Goal: Task Accomplishment & Management: Use online tool/utility

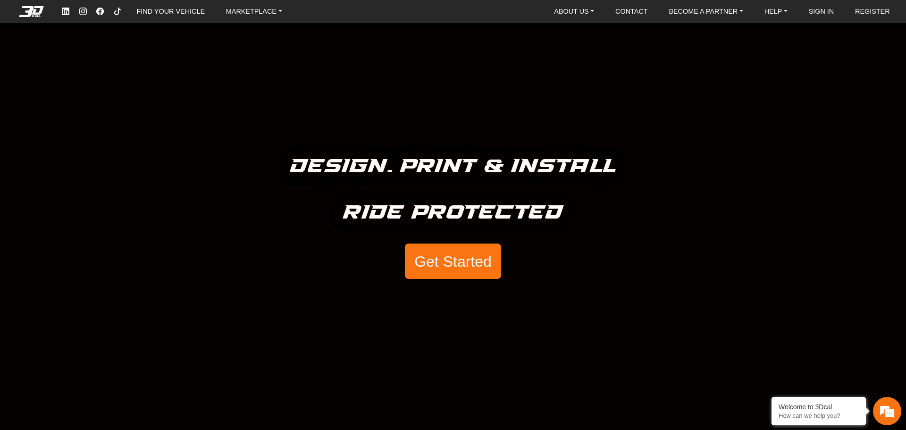
click at [464, 265] on button "Get Started" at bounding box center [453, 261] width 96 height 36
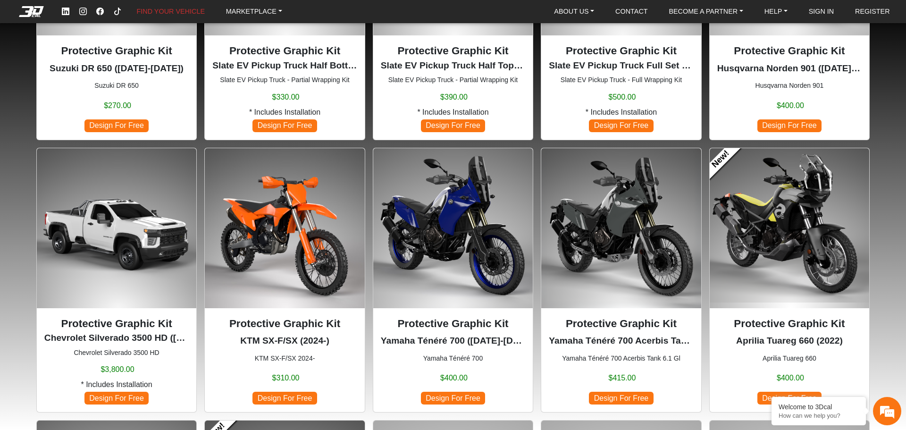
scroll to position [251, 0]
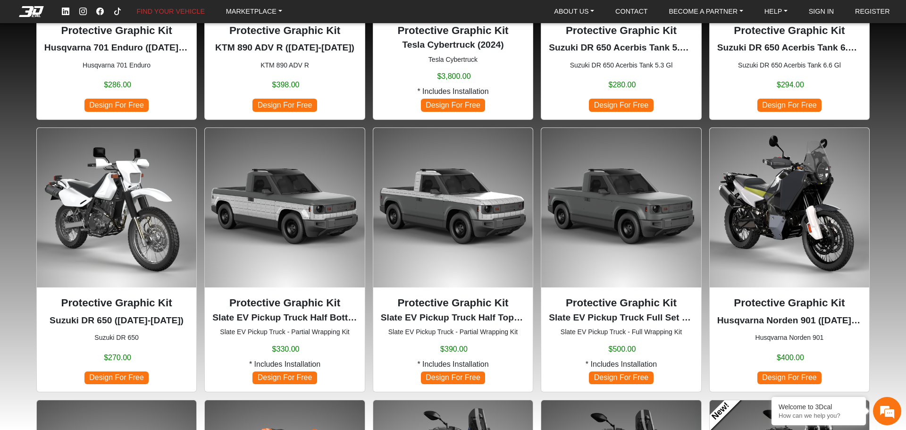
click at [624, 375] on span "Design For Free" at bounding box center [621, 377] width 64 height 13
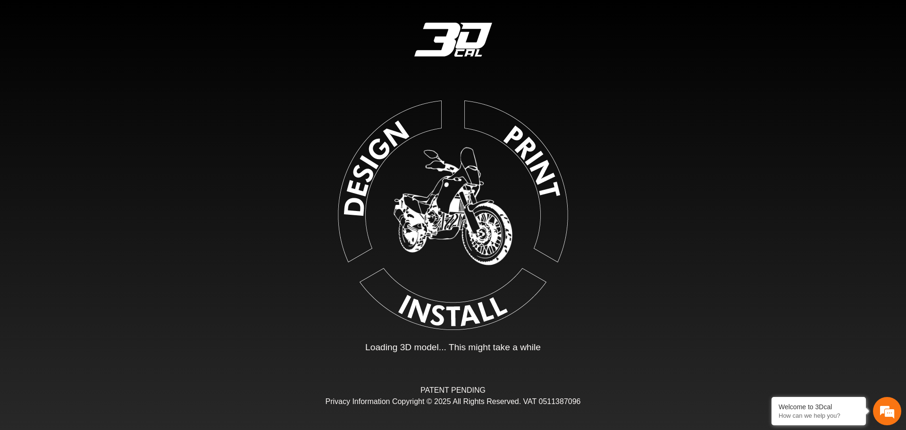
type input "*"
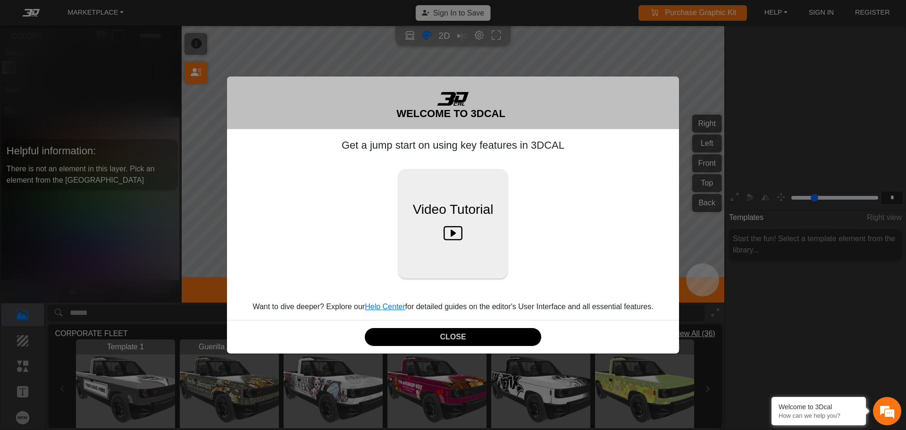
scroll to position [156, 146]
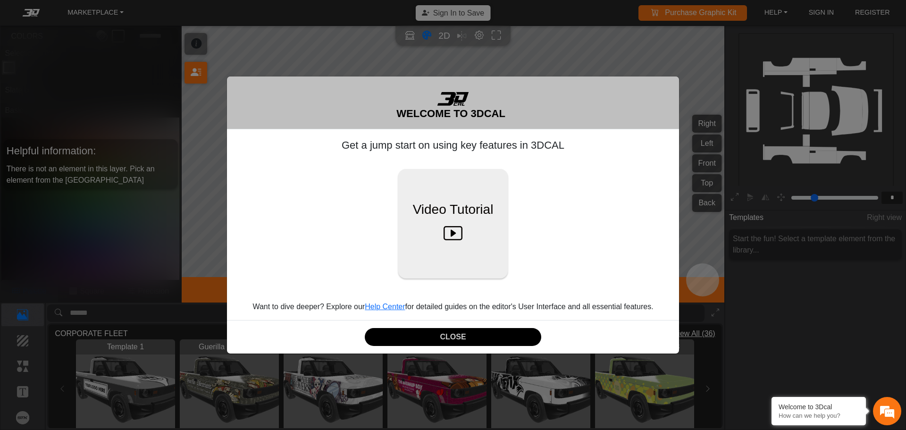
click at [380, 98] on div "WELCOME TO 3DCAL" at bounding box center [453, 102] width 452 height 53
click at [453, 236] on icon at bounding box center [453, 234] width 20 height 30
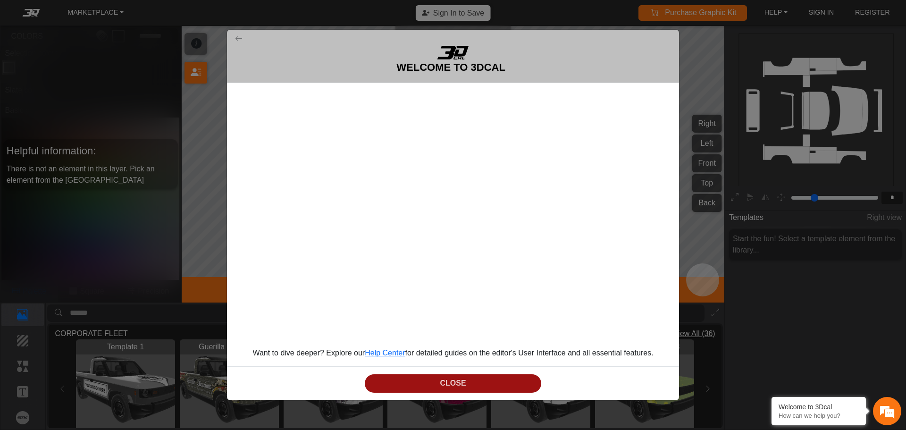
click at [452, 387] on button "CLOSE" at bounding box center [453, 383] width 176 height 18
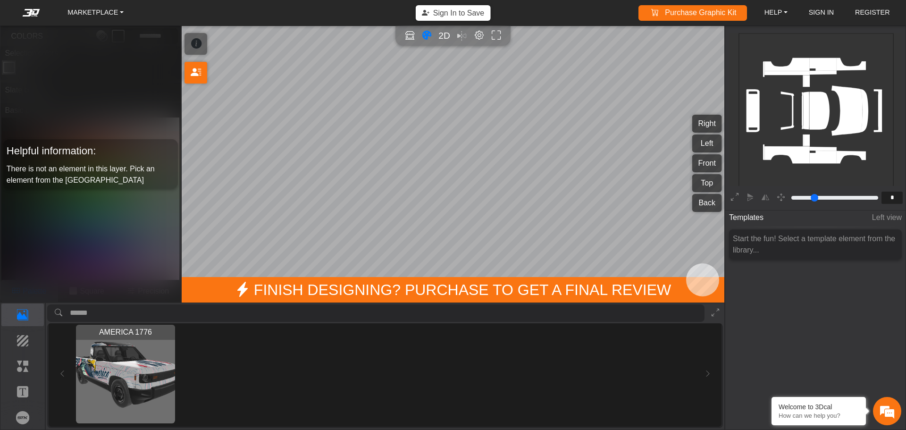
scroll to position [0, 0]
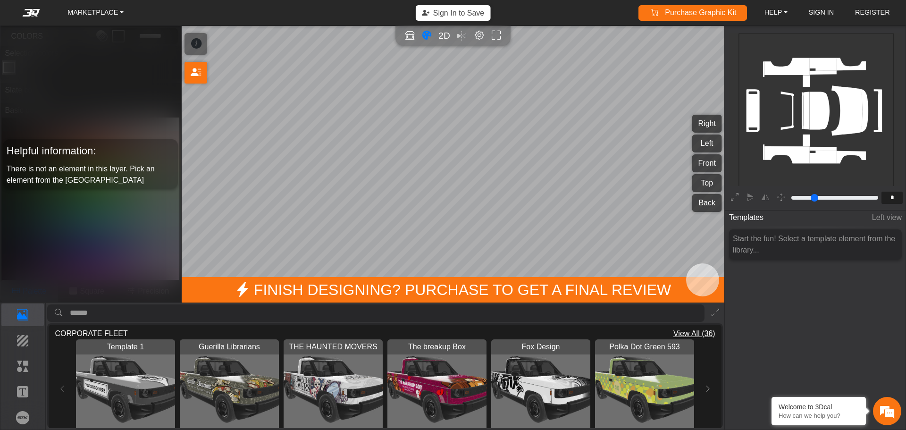
click at [233, 388] on img "View Guerilla Librarians" at bounding box center [229, 388] width 99 height 99
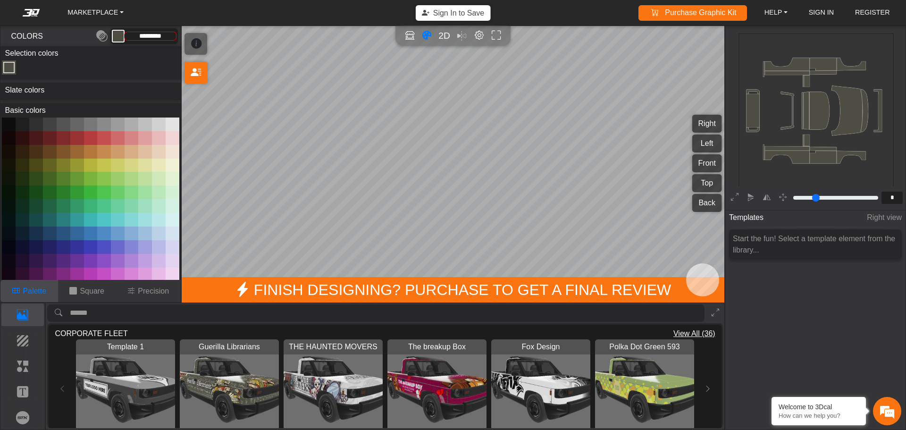
drag, startPoint x: 723, startPoint y: 341, endPoint x: 722, endPoint y: 357, distance: 16.5
click at [722, 357] on div "Loading Guerilla Librarians CORPORATE FLEET View All (36) Template 1 Loading...…" at bounding box center [385, 366] width 678 height 126
click at [705, 377] on button at bounding box center [707, 388] width 15 height 99
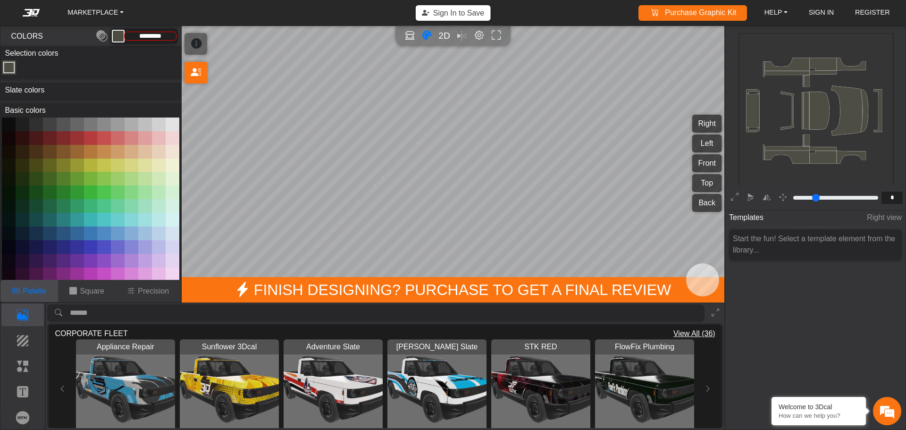
click at [425, 387] on img "View Mosko Slate" at bounding box center [436, 388] width 99 height 99
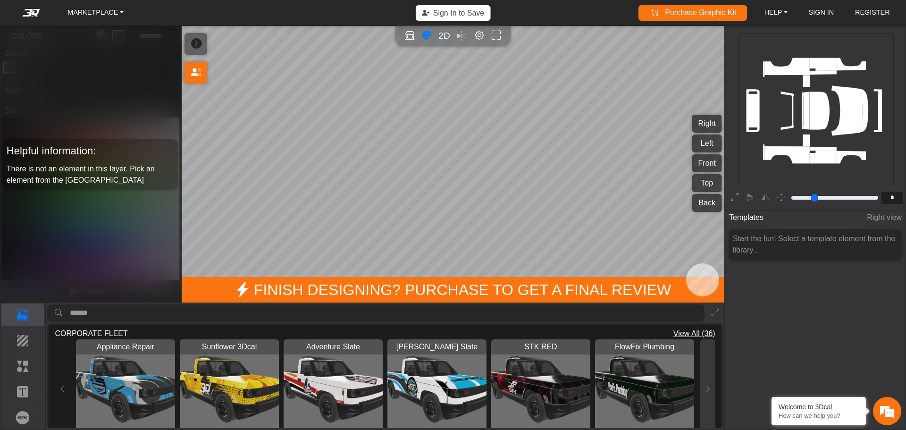
click at [709, 389] on button at bounding box center [707, 388] width 15 height 99
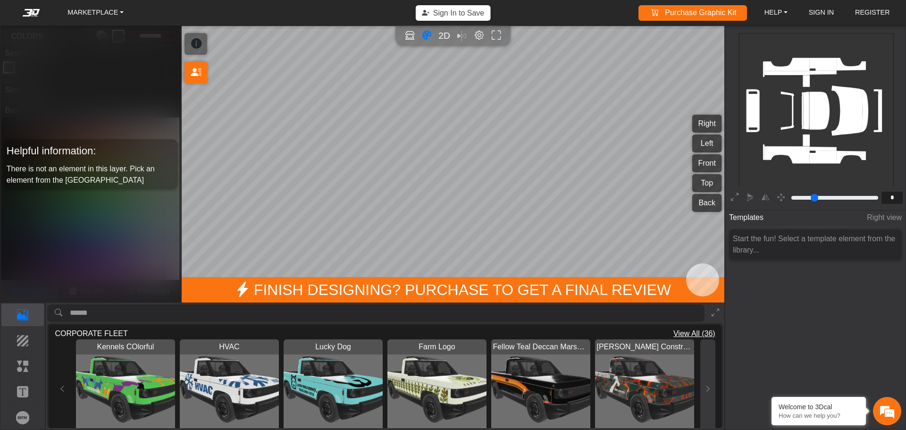
click at [708, 389] on button at bounding box center [707, 388] width 15 height 99
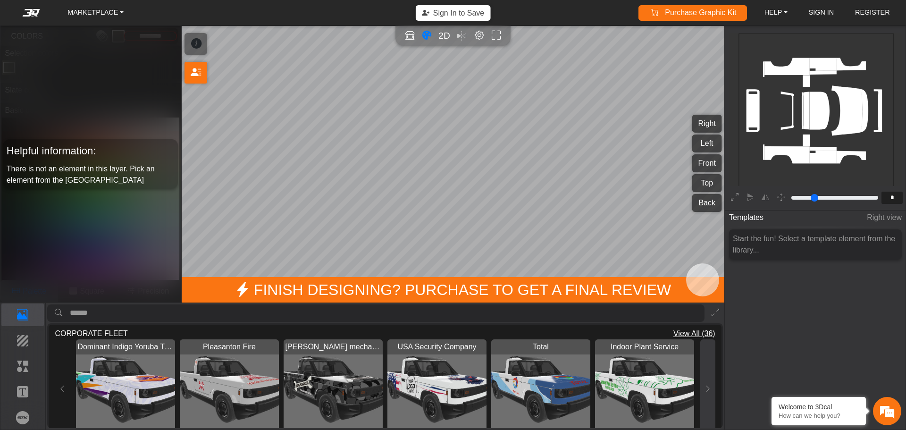
click at [707, 389] on icon at bounding box center [708, 388] width 8 height 8
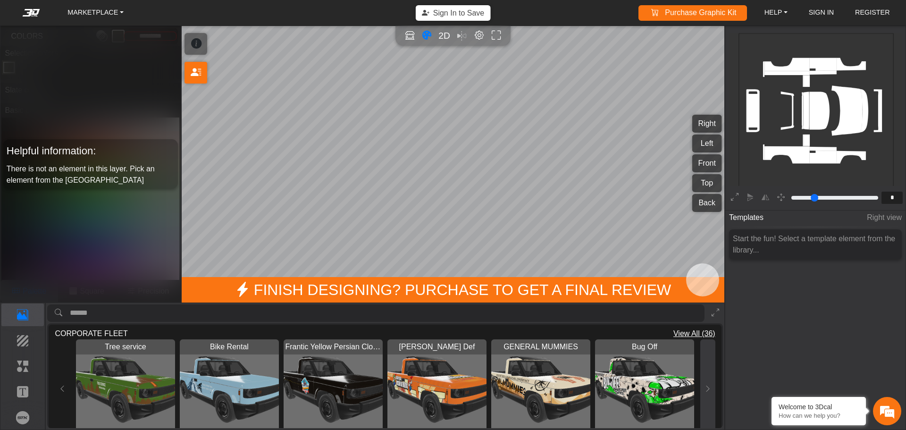
click at [706, 387] on icon at bounding box center [708, 388] width 8 height 8
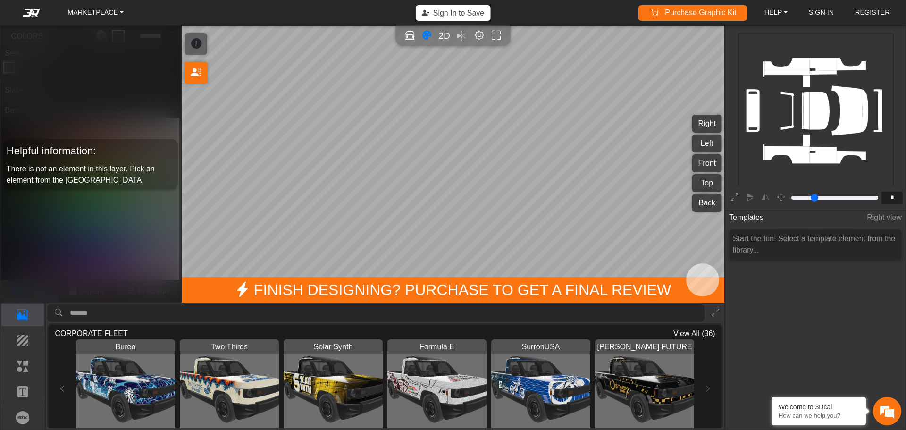
click at [704, 385] on div "Bureo Loading... Two Thirds Loading... Solar Synth Loading... Formula E Loading…" at bounding box center [385, 388] width 660 height 99
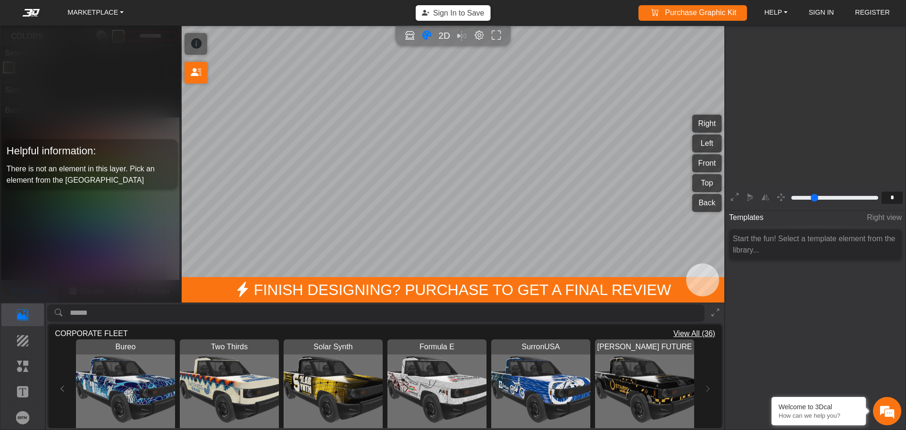
scroll to position [156, 146]
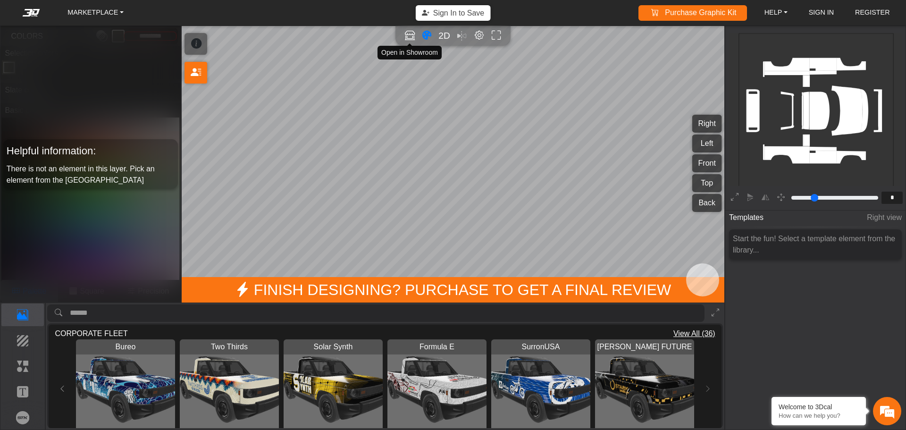
click at [408, 33] on icon "Open in Showroom" at bounding box center [410, 35] width 10 height 11
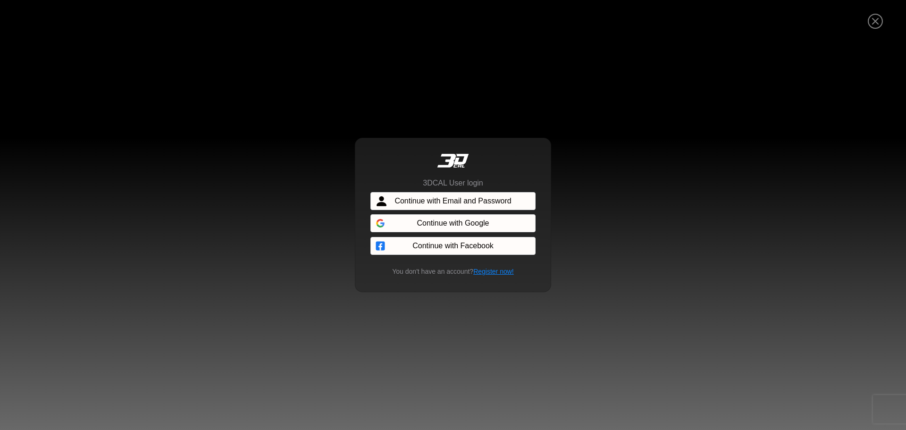
click at [449, 243] on span "Continue with Facebook" at bounding box center [452, 245] width 81 height 11
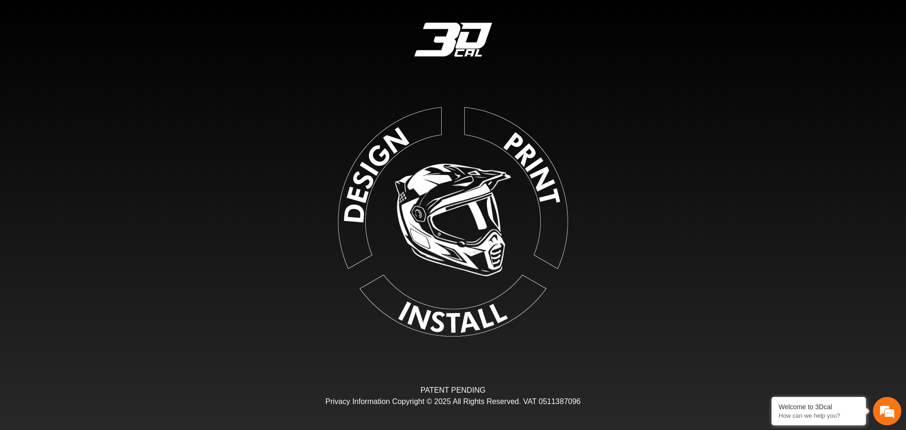
click at [458, 245] on img at bounding box center [453, 220] width 218 height 218
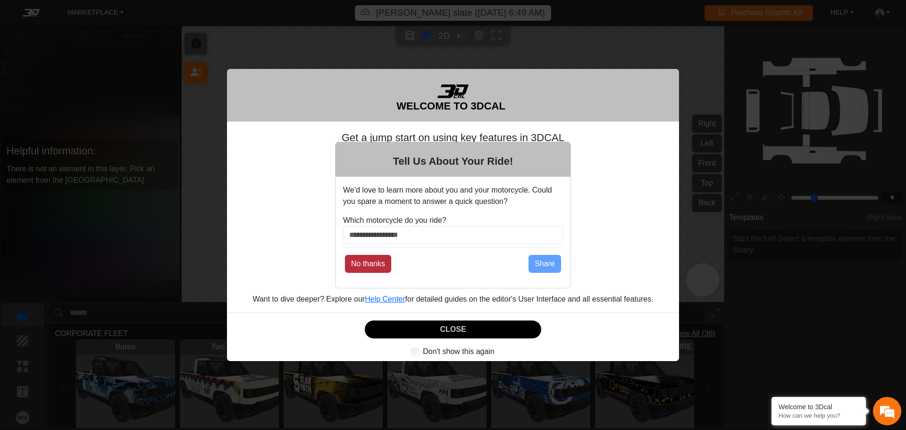
click at [379, 260] on button "No thanks" at bounding box center [368, 264] width 46 height 18
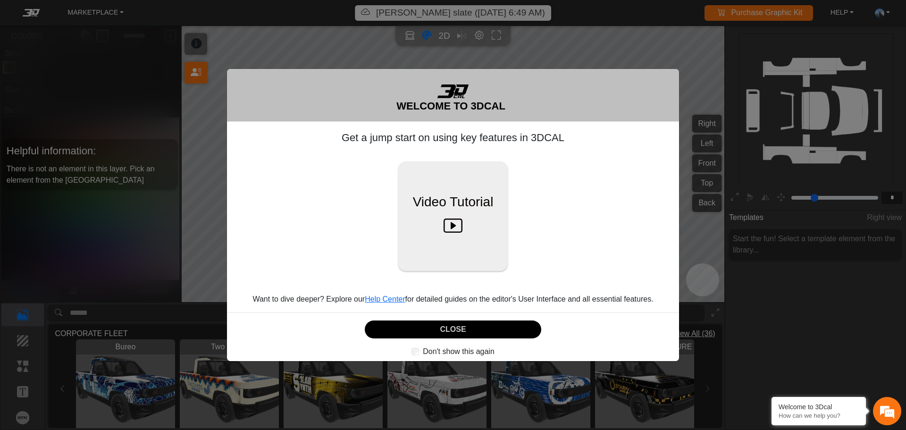
click at [495, 329] on button "CLOSE" at bounding box center [453, 329] width 176 height 18
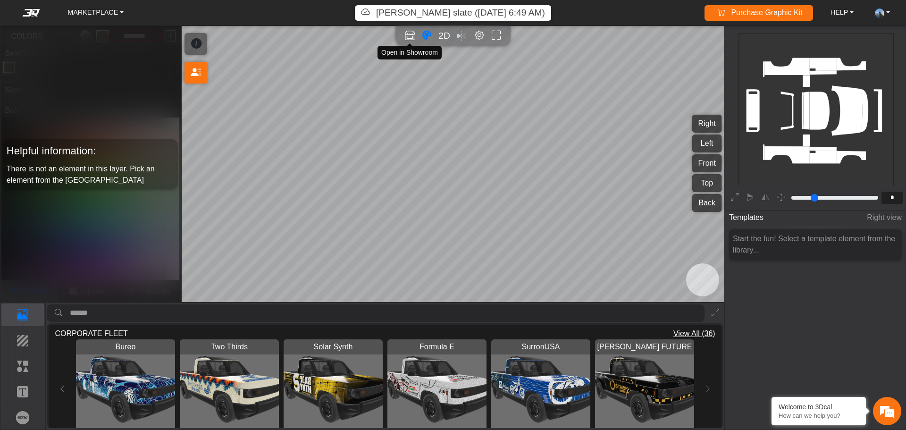
click at [407, 36] on icon "Open in Showroom" at bounding box center [410, 35] width 10 height 11
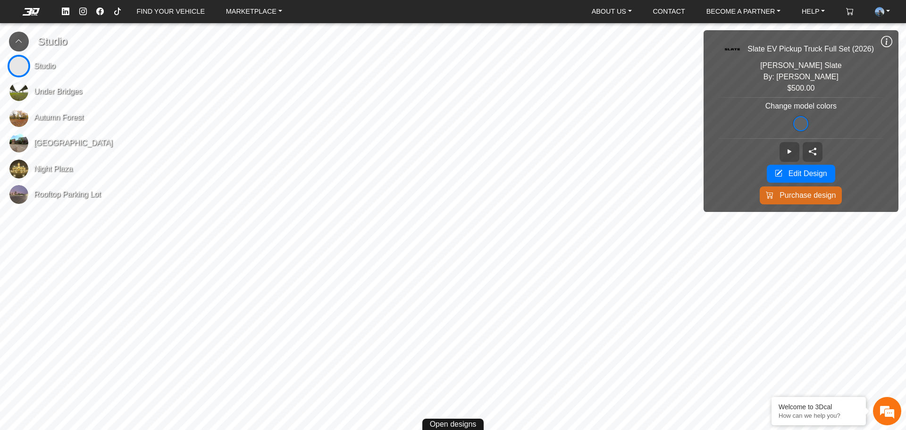
click at [57, 168] on span "Night Plaza" at bounding box center [53, 168] width 39 height 11
click at [58, 92] on span "Under Bridges" at bounding box center [58, 91] width 48 height 11
click at [783, 173] on button "Edit Design" at bounding box center [800, 174] width 68 height 18
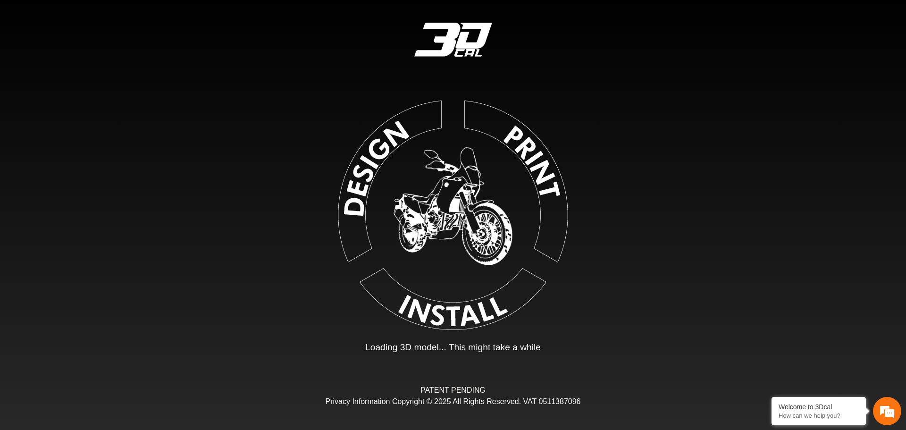
type input "*"
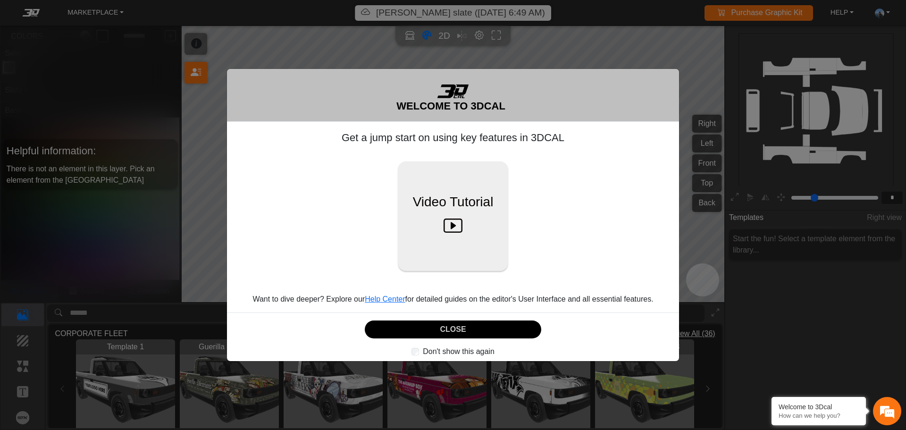
click at [468, 329] on button "CLOSE" at bounding box center [453, 329] width 176 height 18
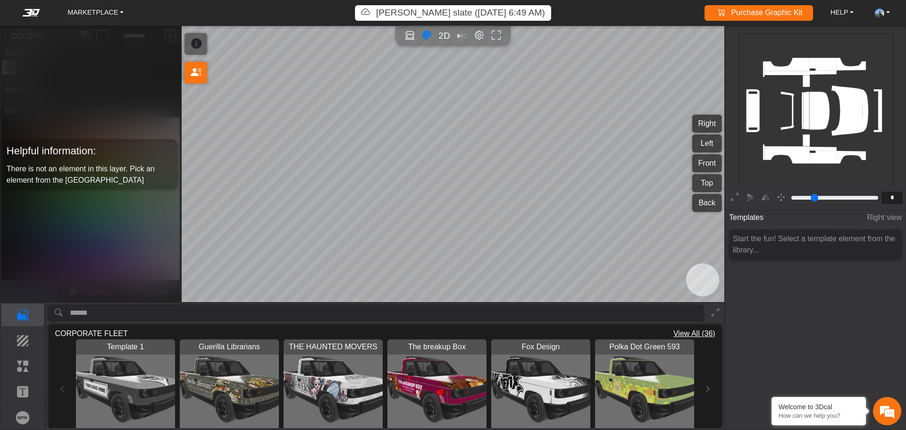
click at [134, 381] on img "View Template 1" at bounding box center [125, 388] width 99 height 99
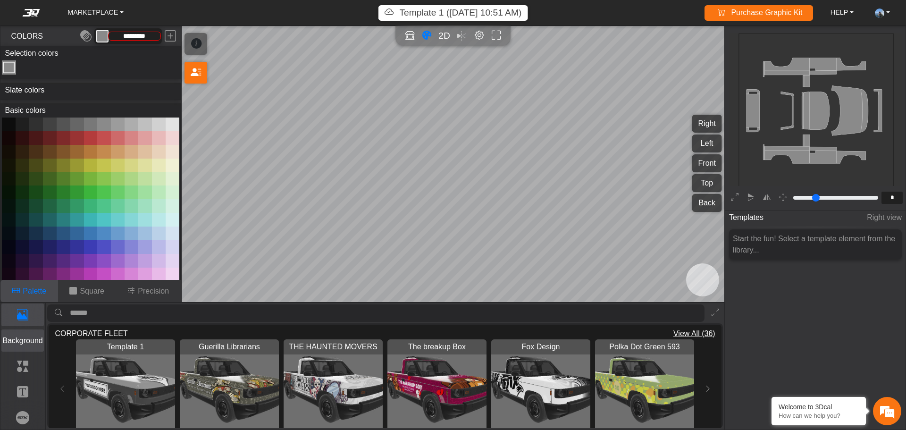
click at [27, 341] on p "Background" at bounding box center [23, 340] width 42 height 11
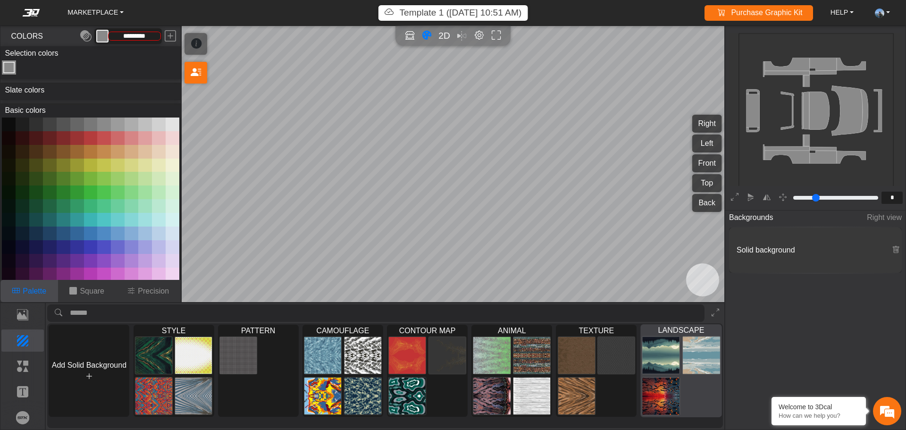
click at [667, 355] on img at bounding box center [660, 355] width 37 height 38
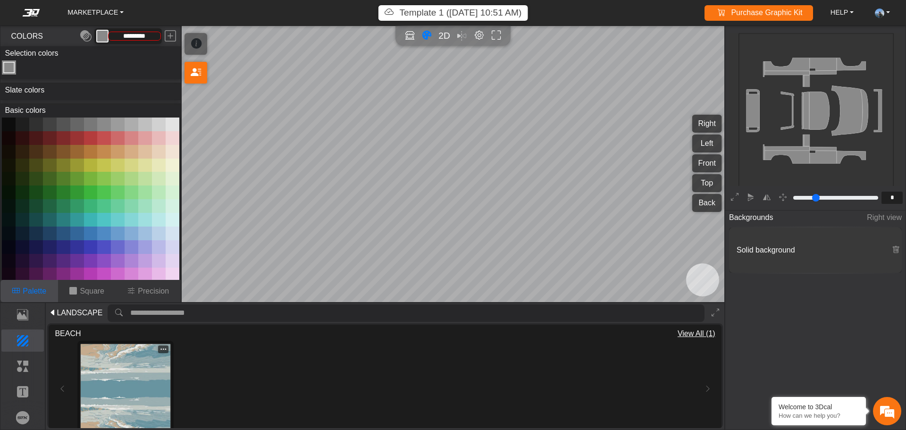
click at [125, 378] on img at bounding box center [126, 389] width 90 height 90
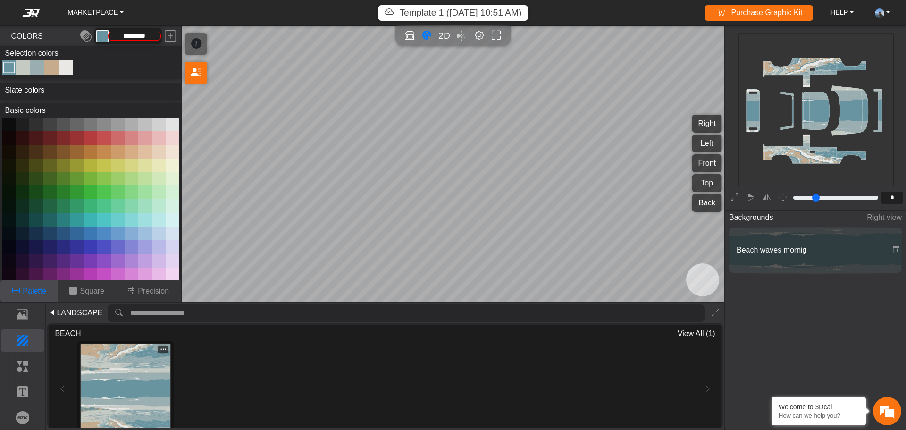
type input "*********"
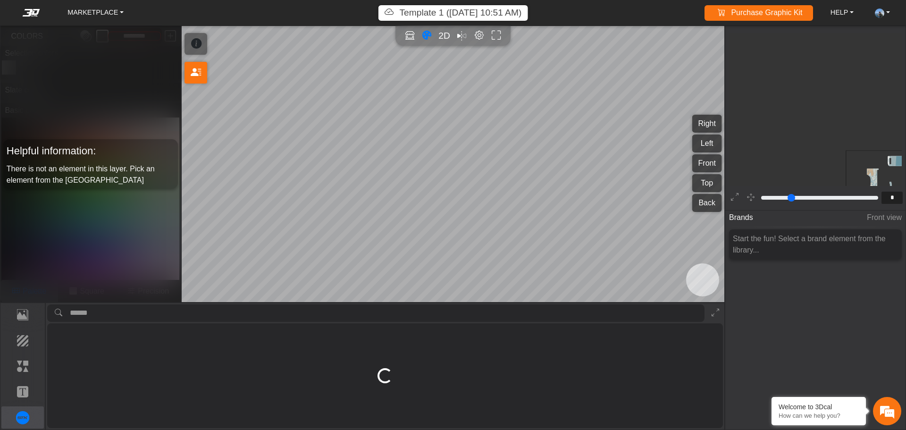
scroll to position [134, 89]
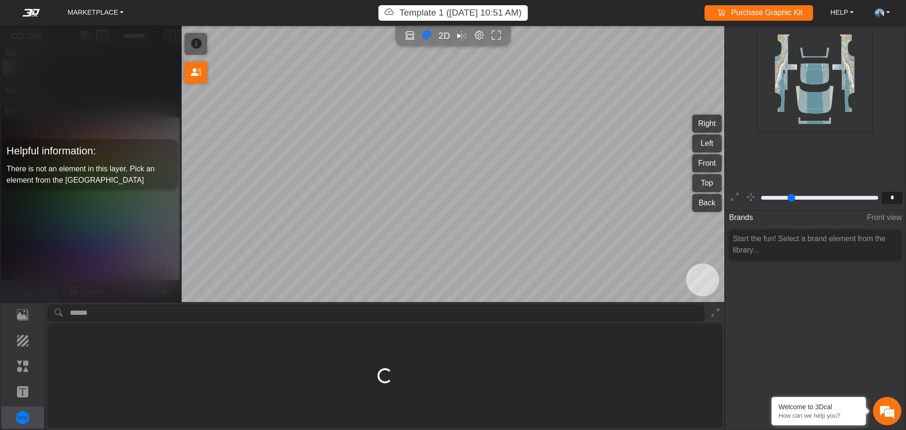
click at [115, 316] on input "search asset" at bounding box center [387, 312] width 634 height 17
type input "*"
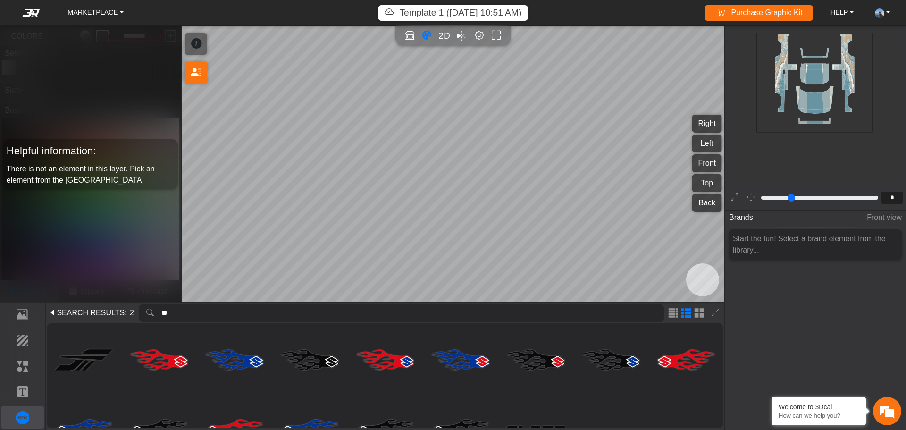
type input "*"
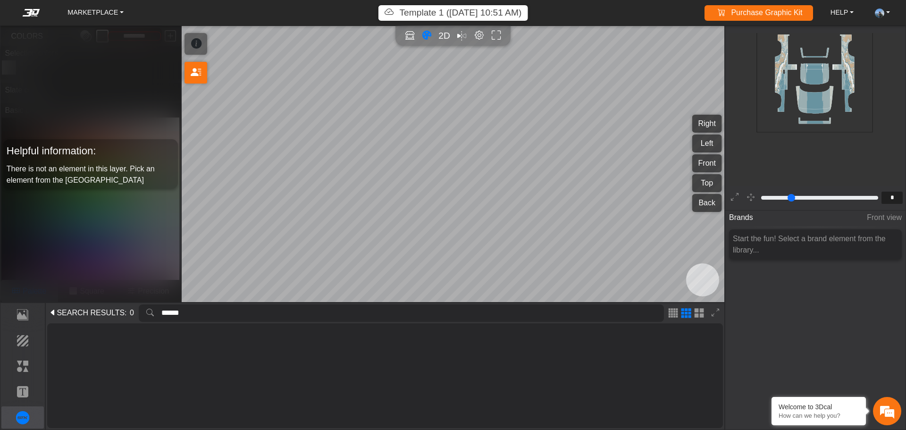
drag, startPoint x: 203, startPoint y: 311, endPoint x: 127, endPoint y: 311, distance: 75.9
click at [127, 311] on div "SEARCH RESULTS : 0 ******" at bounding box center [384, 313] width 675 height 20
type input "*"
drag, startPoint x: 192, startPoint y: 313, endPoint x: 119, endPoint y: 316, distance: 72.7
click at [119, 316] on div "SEARCH RESULTS : 0 ****" at bounding box center [384, 313] width 675 height 20
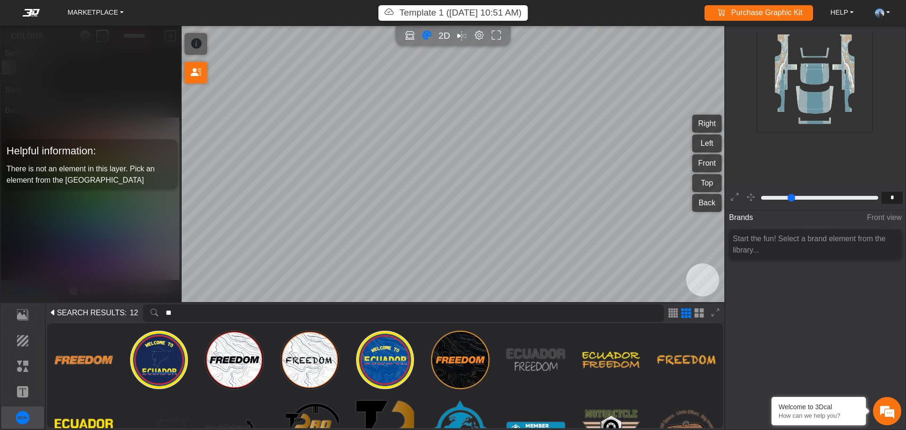
type input "*"
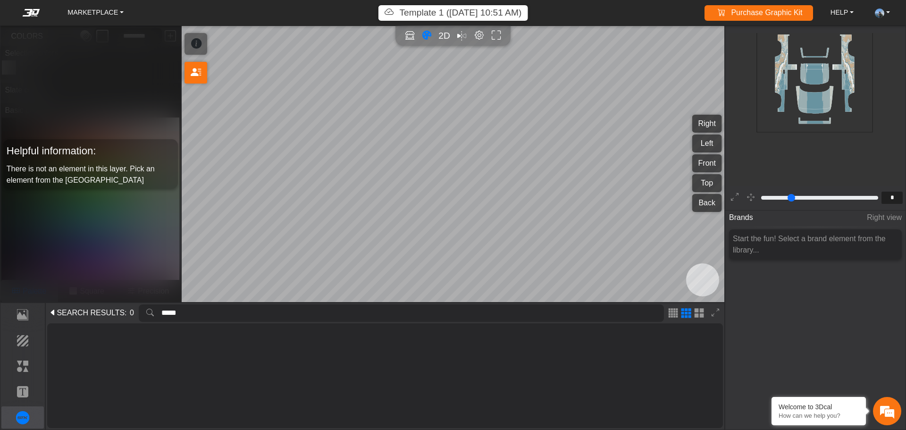
click at [187, 314] on input "*****" at bounding box center [412, 312] width 502 height 17
drag, startPoint x: 176, startPoint y: 312, endPoint x: 133, endPoint y: 310, distance: 43.4
click at [136, 310] on div "SEARCH RESULTS : 0 *****" at bounding box center [384, 313] width 675 height 20
type input "****"
click at [19, 313] on p "Template" at bounding box center [23, 314] width 42 height 11
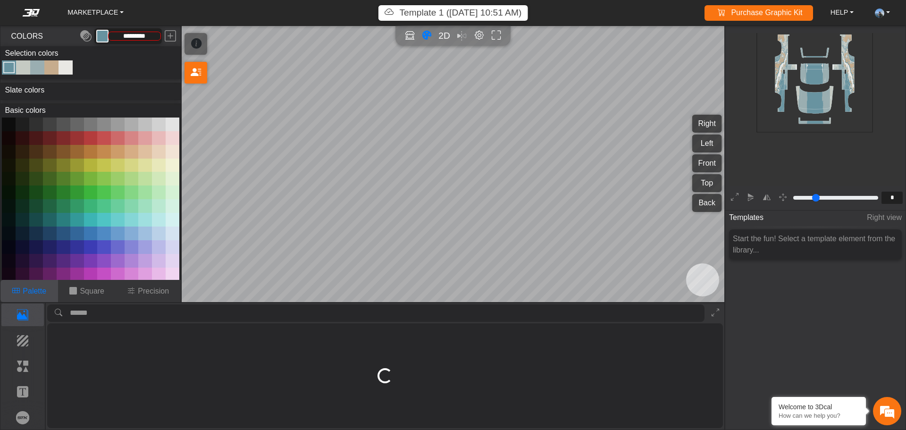
type input "*********"
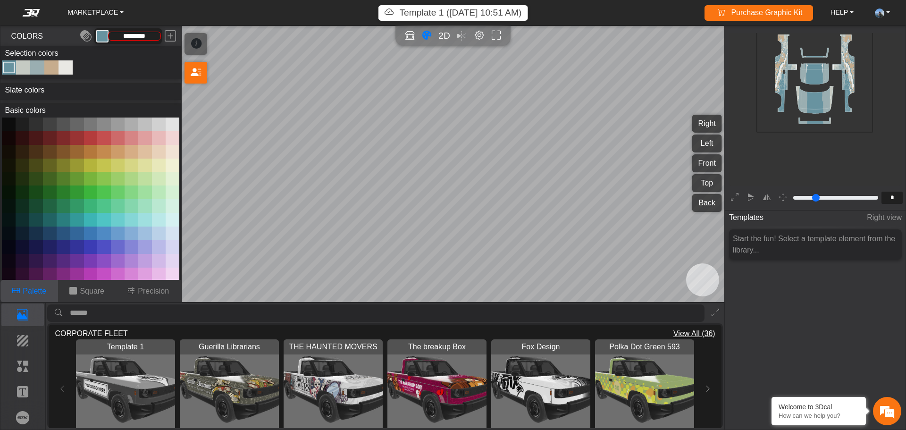
scroll to position [126, 0]
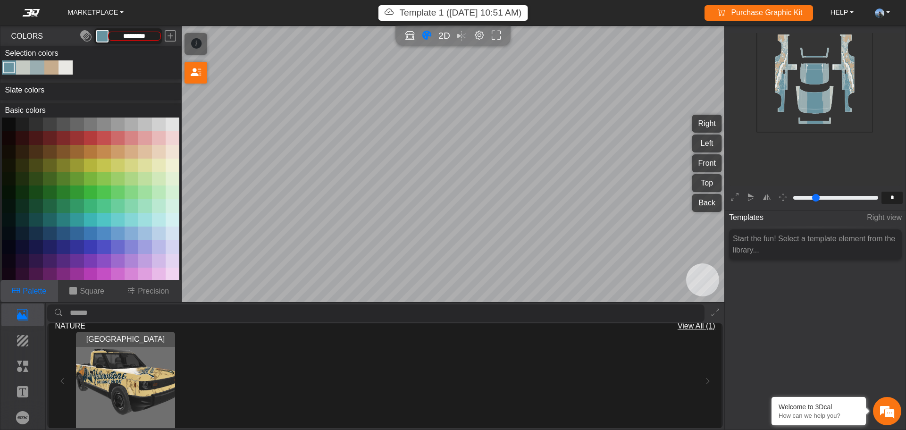
click at [129, 371] on img "View Yellowstone National Park" at bounding box center [125, 381] width 99 height 99
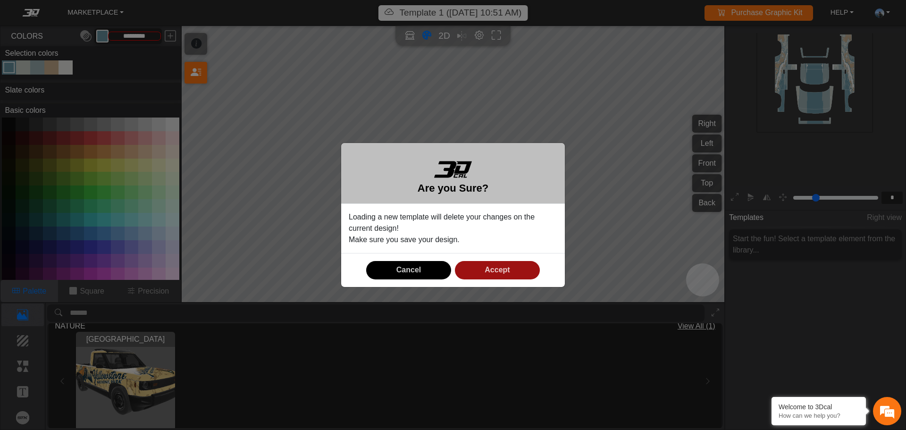
click at [499, 269] on span "Accept" at bounding box center [496, 270] width 25 height 8
